Goal: Task Accomplishment & Management: Manage account settings

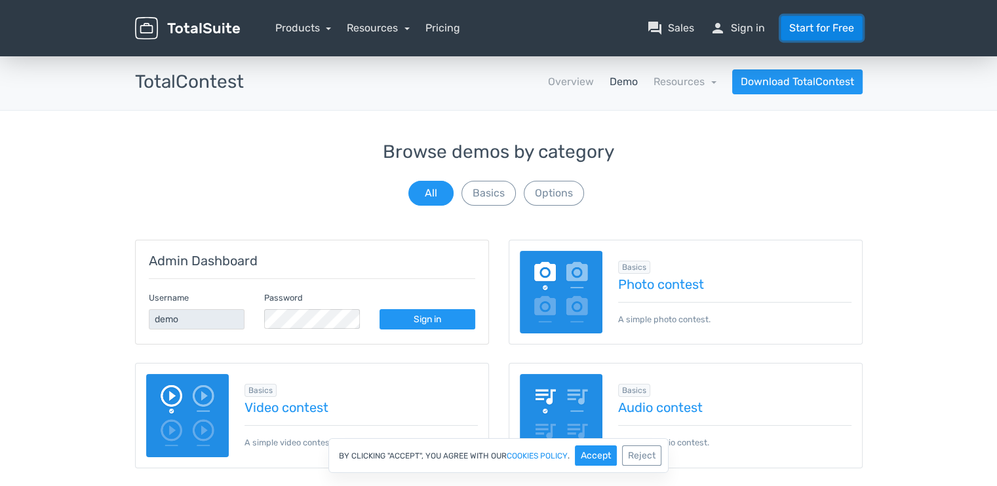
click at [794, 29] on link "Start for Free" at bounding box center [822, 28] width 82 height 25
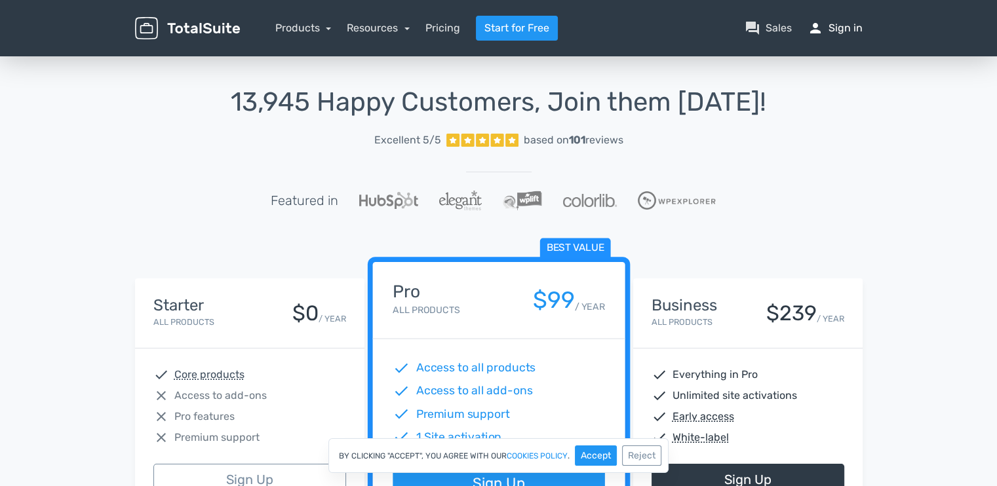
click at [839, 31] on link "person Sign in" at bounding box center [835, 28] width 55 height 16
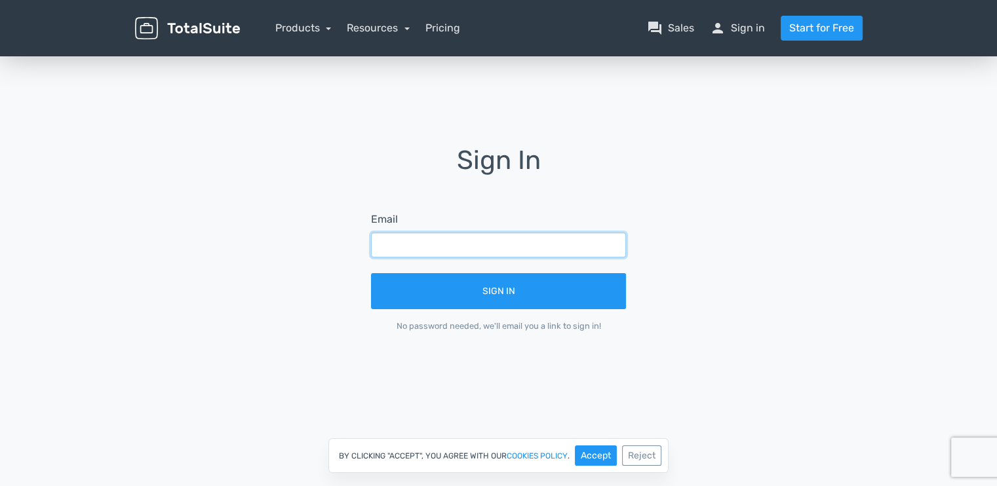
click at [540, 250] on input "text" at bounding box center [498, 245] width 255 height 25
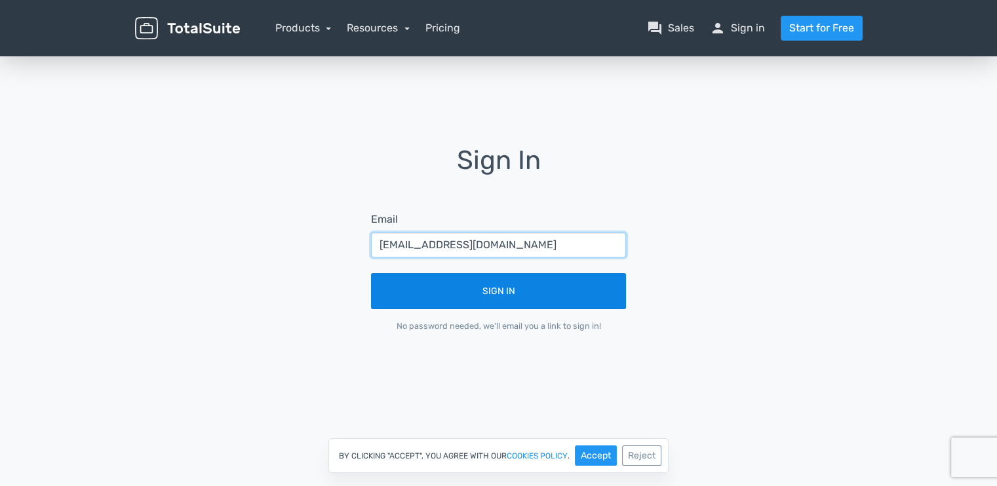
type input "hello@munchyfest.com"
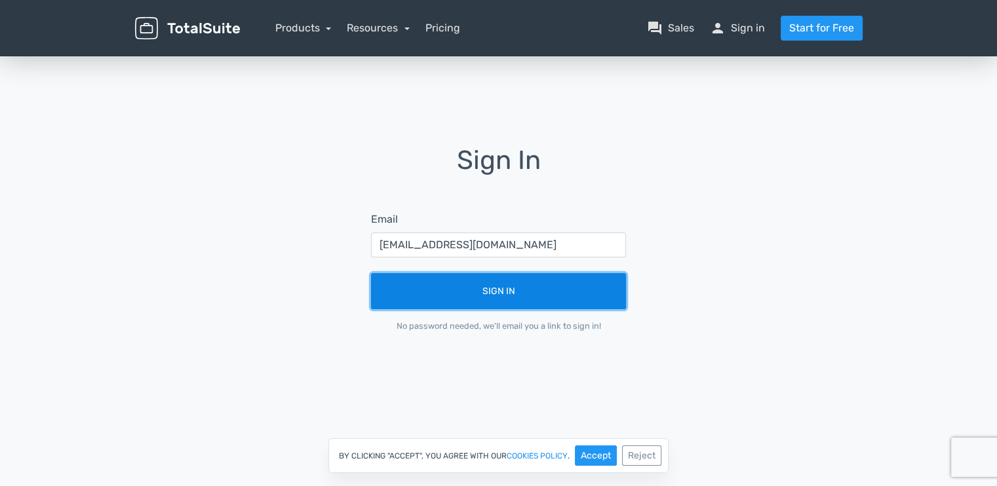
click at [470, 290] on button "Sign In" at bounding box center [498, 291] width 255 height 36
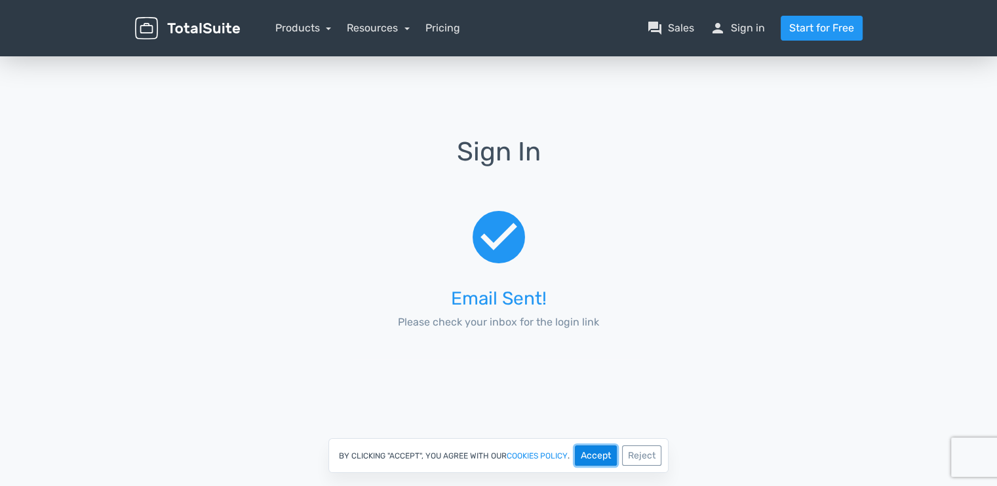
click at [593, 461] on button "Accept" at bounding box center [596, 456] width 42 height 20
